Goal: Transaction & Acquisition: Download file/media

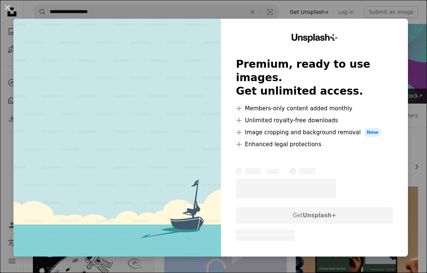
scroll to position [785, 0]
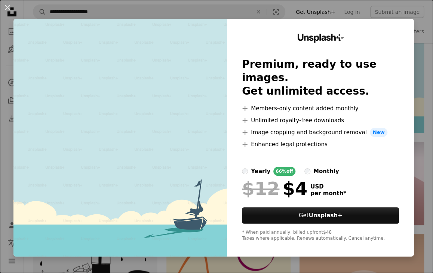
click at [384, 8] on div "An X shape Unsplash+ Premium, ready to use images. Get unlimited access. A plus…" at bounding box center [216, 136] width 433 height 273
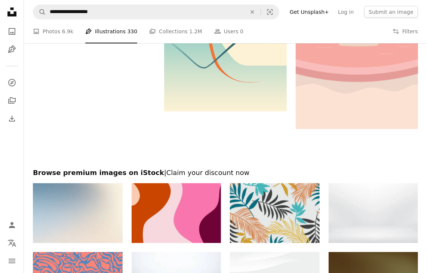
scroll to position [1226, 0]
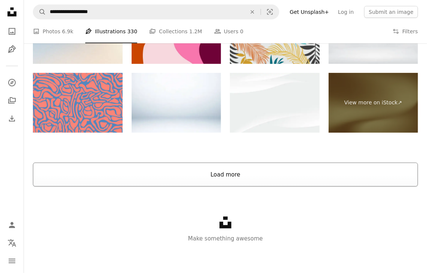
click at [250, 163] on button "Load more" at bounding box center [225, 175] width 385 height 24
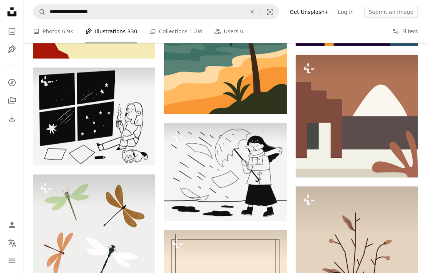
scroll to position [2497, 0]
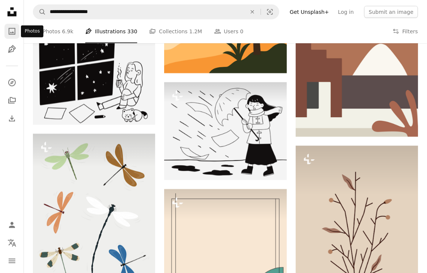
click at [5, 34] on link "A photo" at bounding box center [11, 31] width 15 height 15
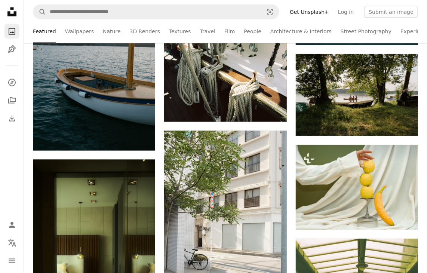
scroll to position [1570, 0]
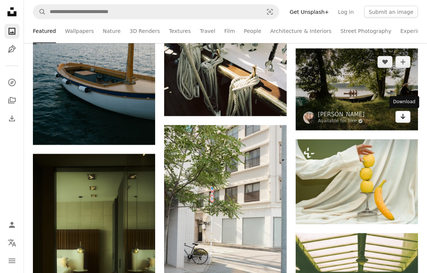
click at [399, 122] on link "Arrow pointing down" at bounding box center [403, 117] width 15 height 12
